Goal: Task Accomplishment & Management: Manage account settings

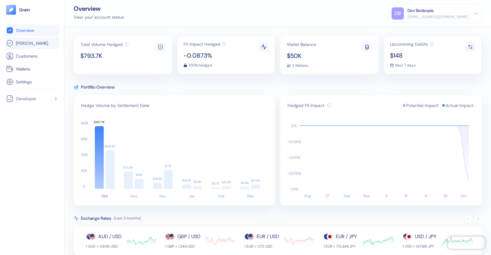
click at [19, 42] on span "Hedges" at bounding box center [32, 43] width 32 height 6
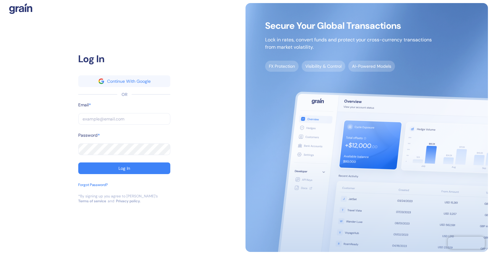
type input "dev+bookaway12go@grainfinance.co"
